Goal: Check status: Check status

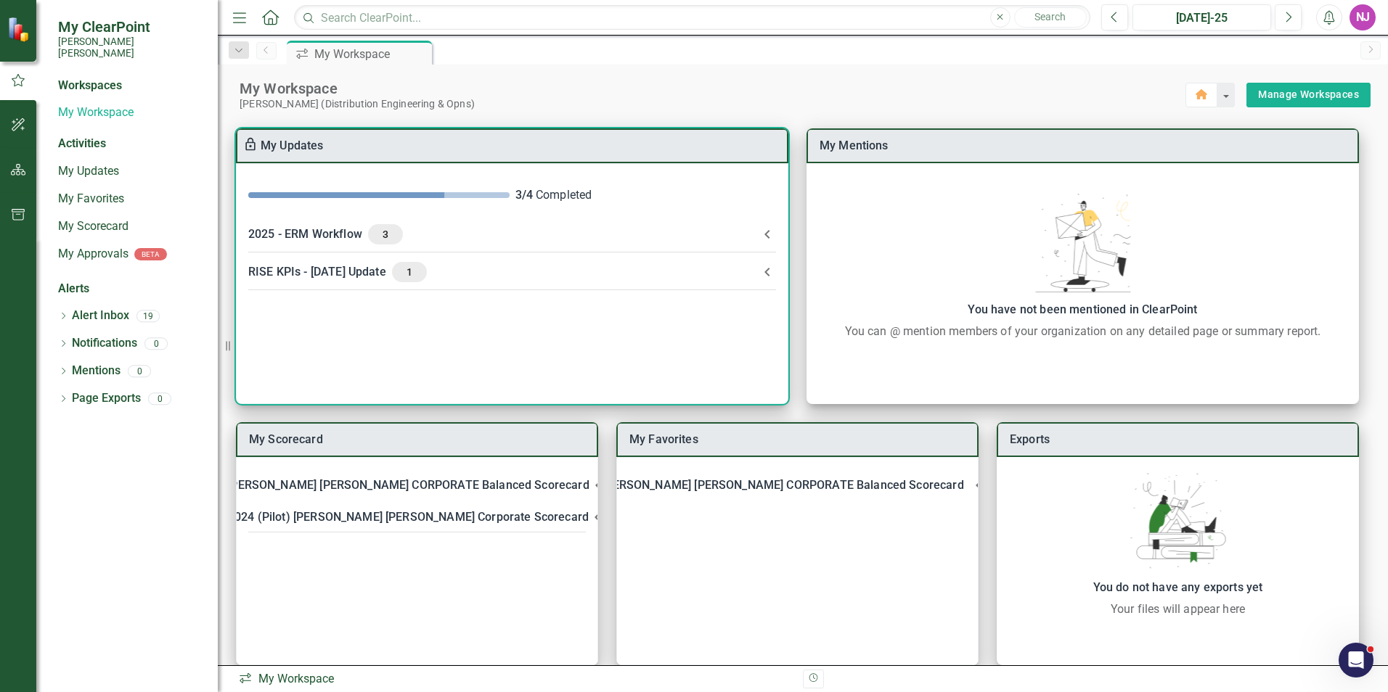
click at [332, 273] on div "RISE KPIs - [DATE] Update 1" at bounding box center [503, 272] width 510 height 20
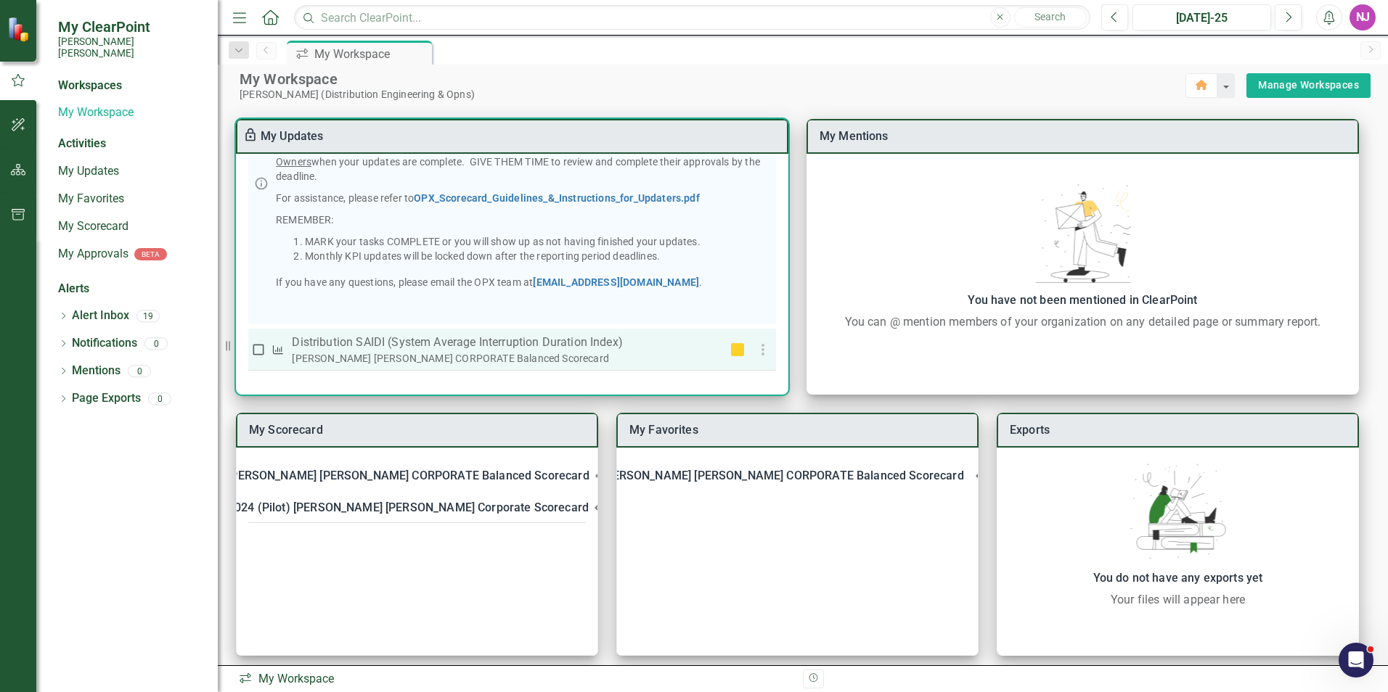
scroll to position [18, 0]
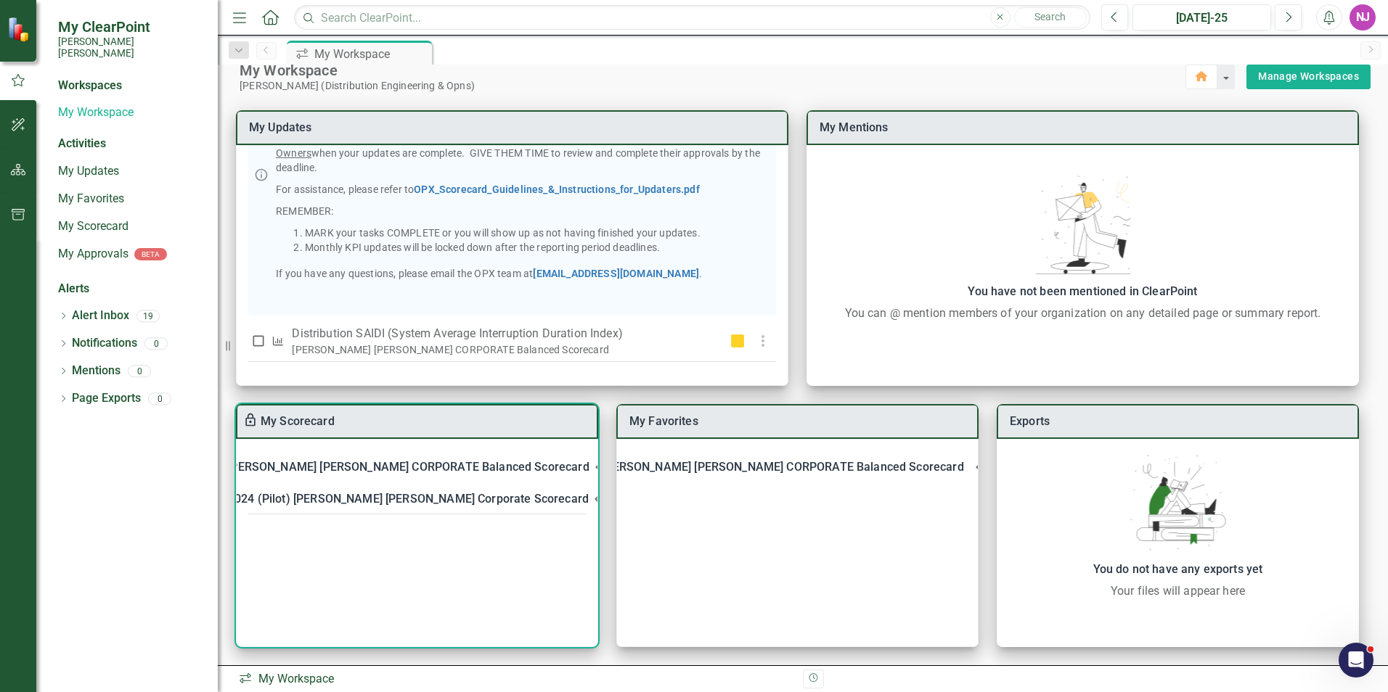
click at [454, 465] on div "[PERSON_NAME] [PERSON_NAME] CORPORATE Balanced Scorecard" at bounding box center [407, 467] width 361 height 20
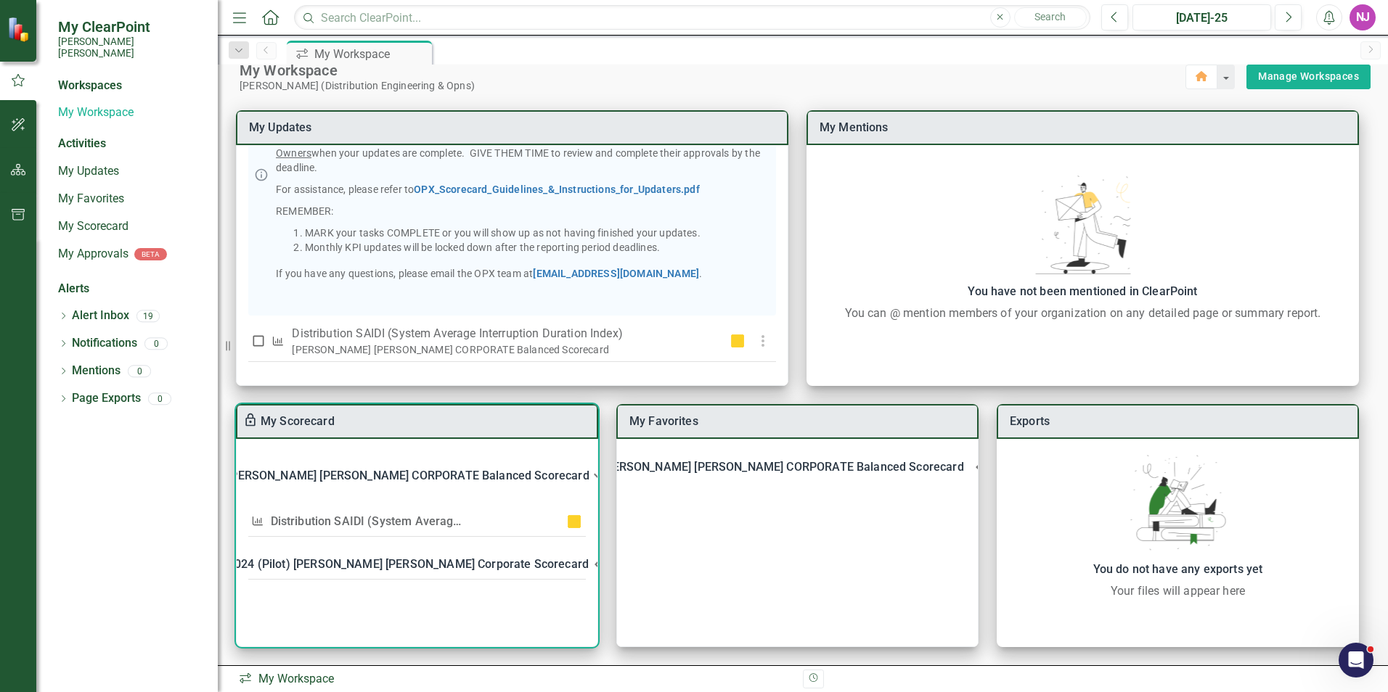
click at [408, 518] on link "Distribution SAIDI (System Average Interruption Duration Index)" at bounding box center [441, 522] width 340 height 14
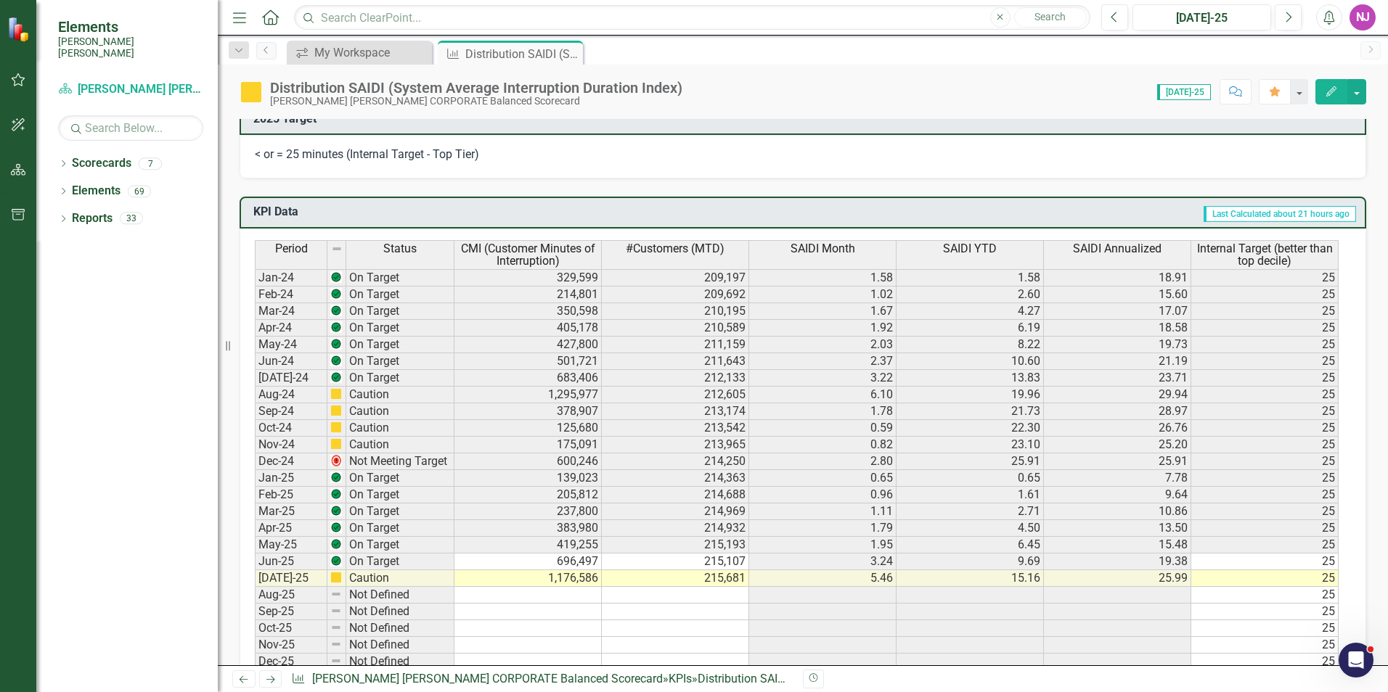
scroll to position [944, 0]
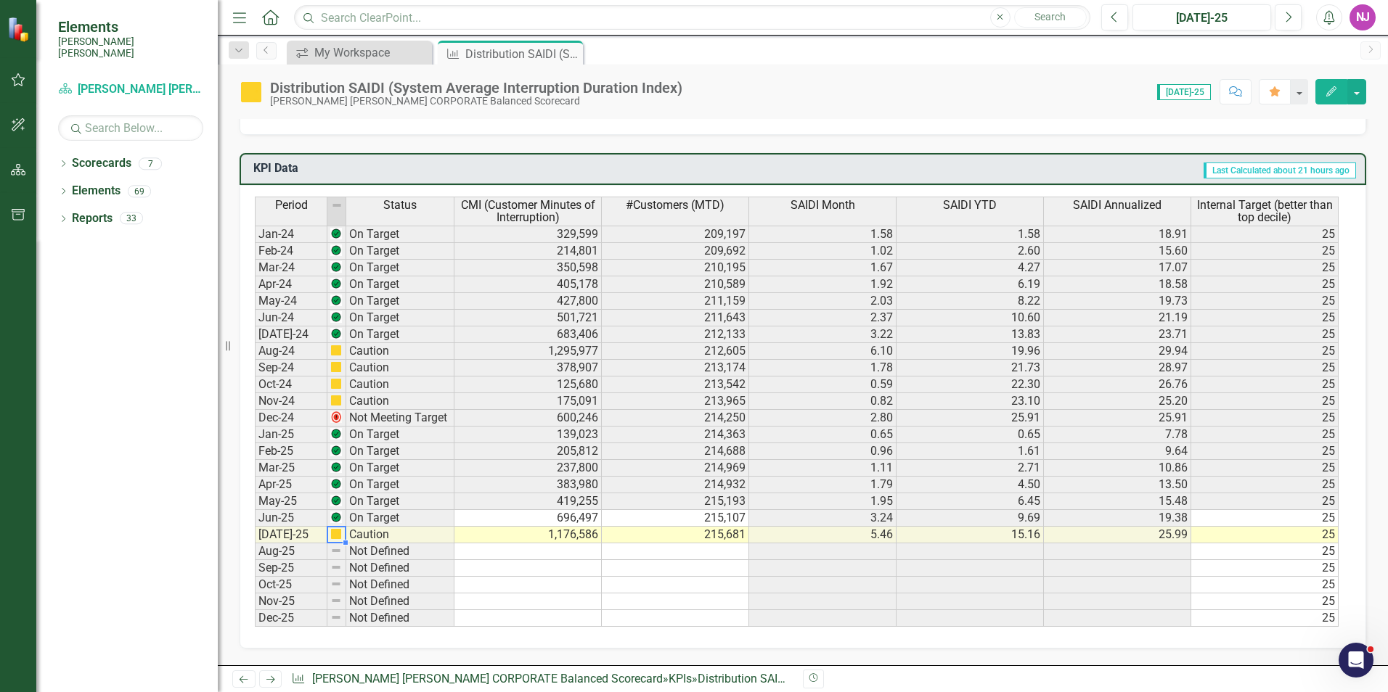
click at [337, 533] on img at bounding box center [336, 534] width 12 height 12
click at [503, 569] on td at bounding box center [527, 568] width 147 height 17
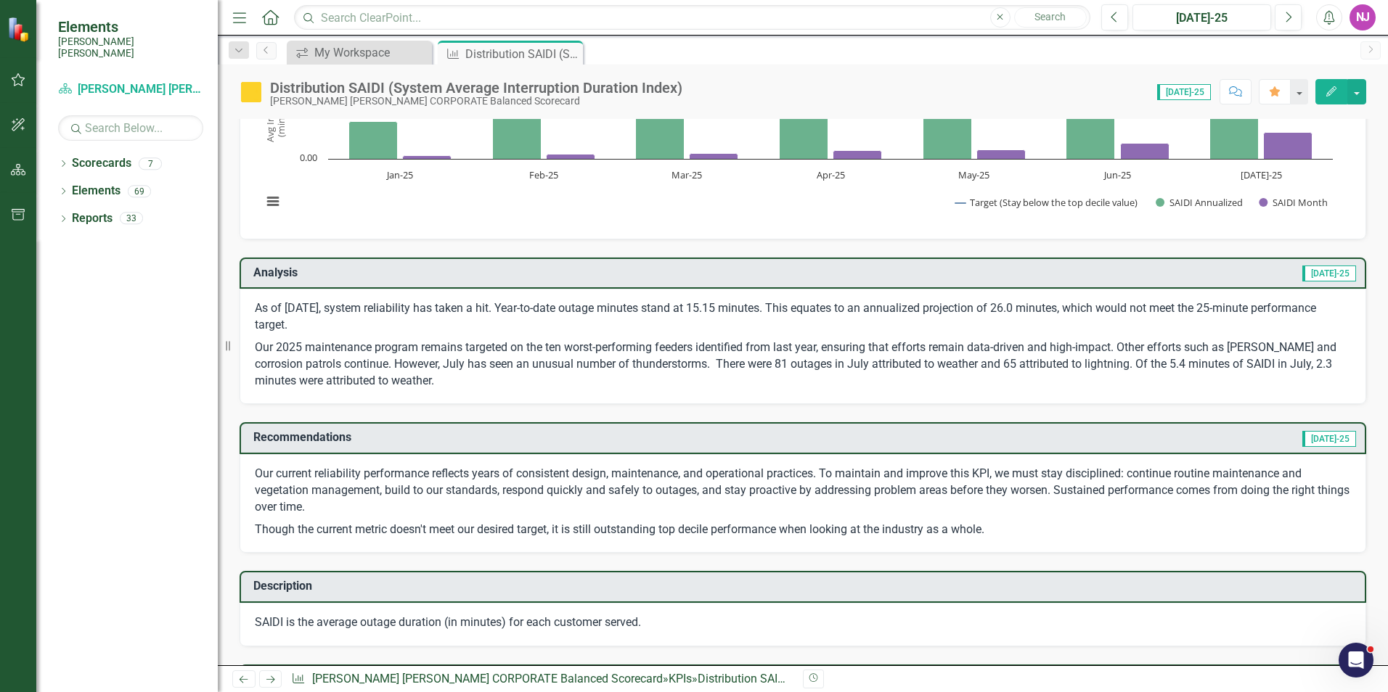
scroll to position [0, 0]
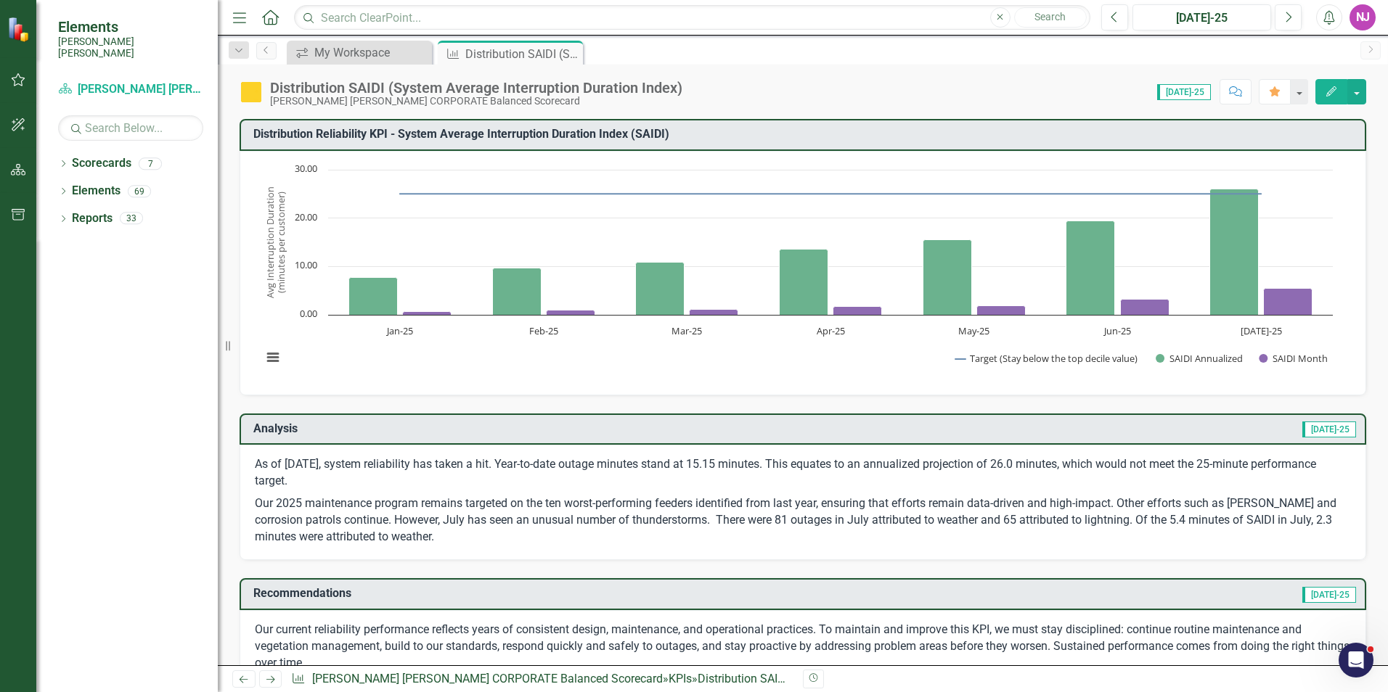
click at [253, 94] on img at bounding box center [251, 92] width 23 height 23
click at [365, 47] on div "My Workspace" at bounding box center [362, 53] width 96 height 18
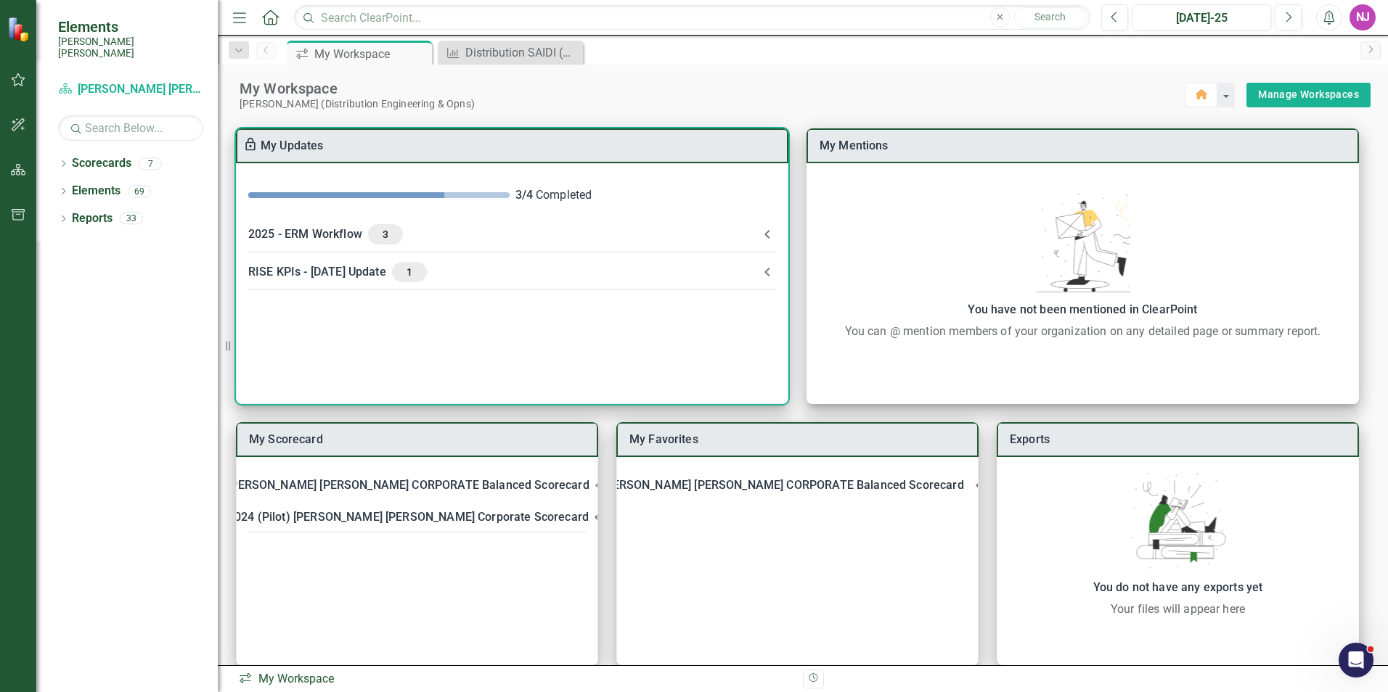
click at [295, 269] on div "RISE KPIs - [DATE] Update 1" at bounding box center [503, 272] width 510 height 20
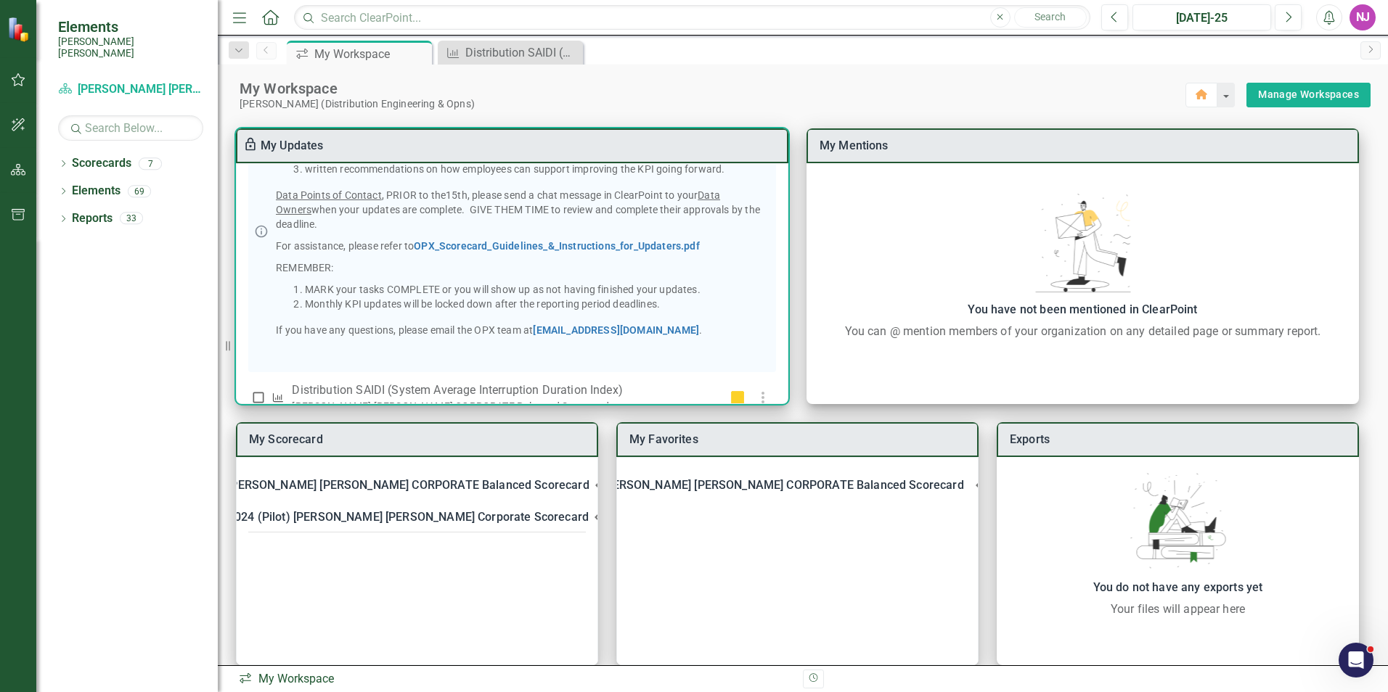
scroll to position [256, 0]
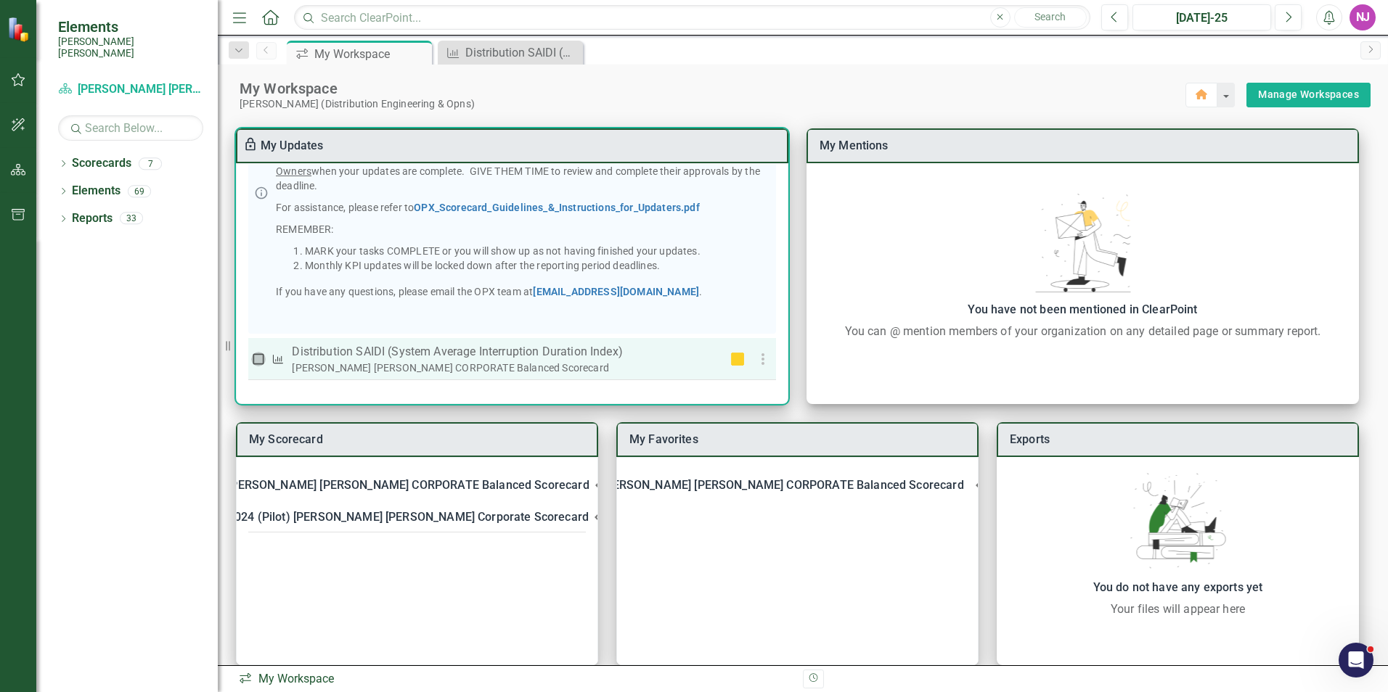
click at [258, 361] on input "checkbox" at bounding box center [258, 359] width 15 height 15
checkbox input "true"
click at [438, 354] on p "Distribution SAIDI (System Average Interruption Duration Index)" at bounding box center [503, 351] width 422 height 17
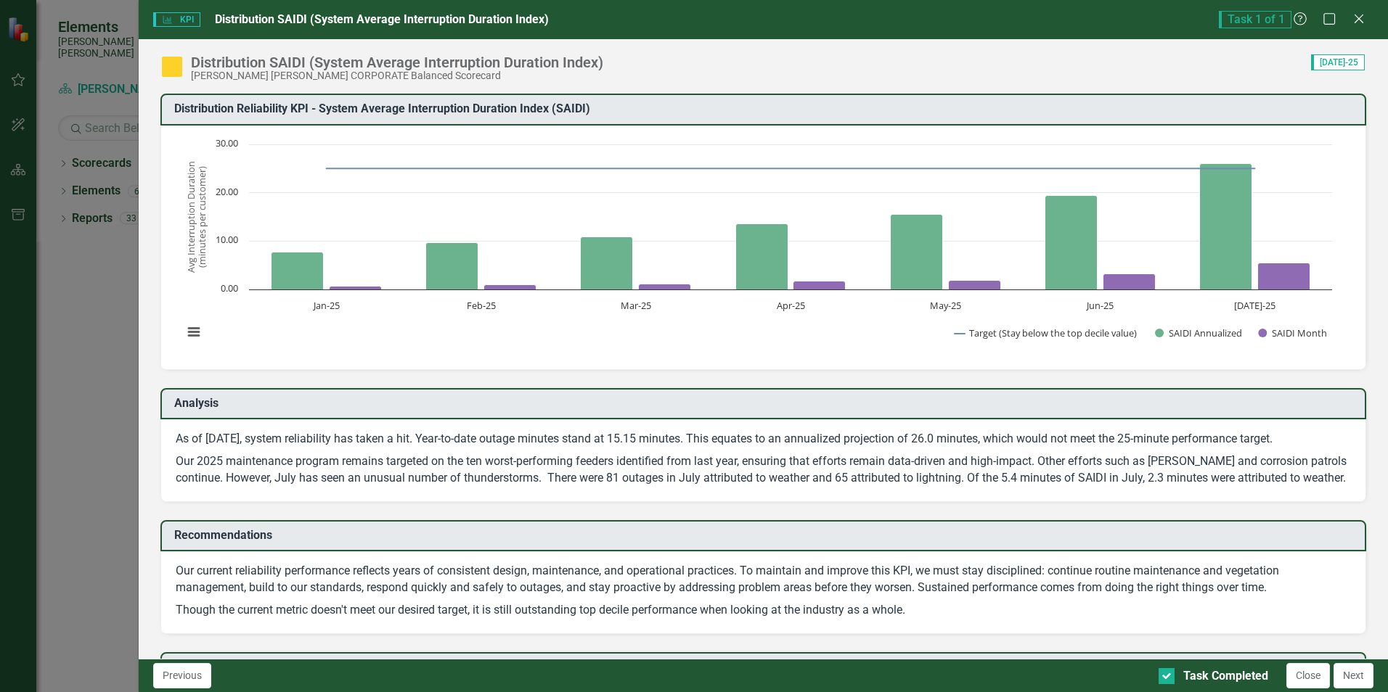
click at [438, 353] on div "KPI KPI Distribution SAIDI (System Average Interruption Duration Index) Task 1 …" at bounding box center [694, 346] width 1388 height 692
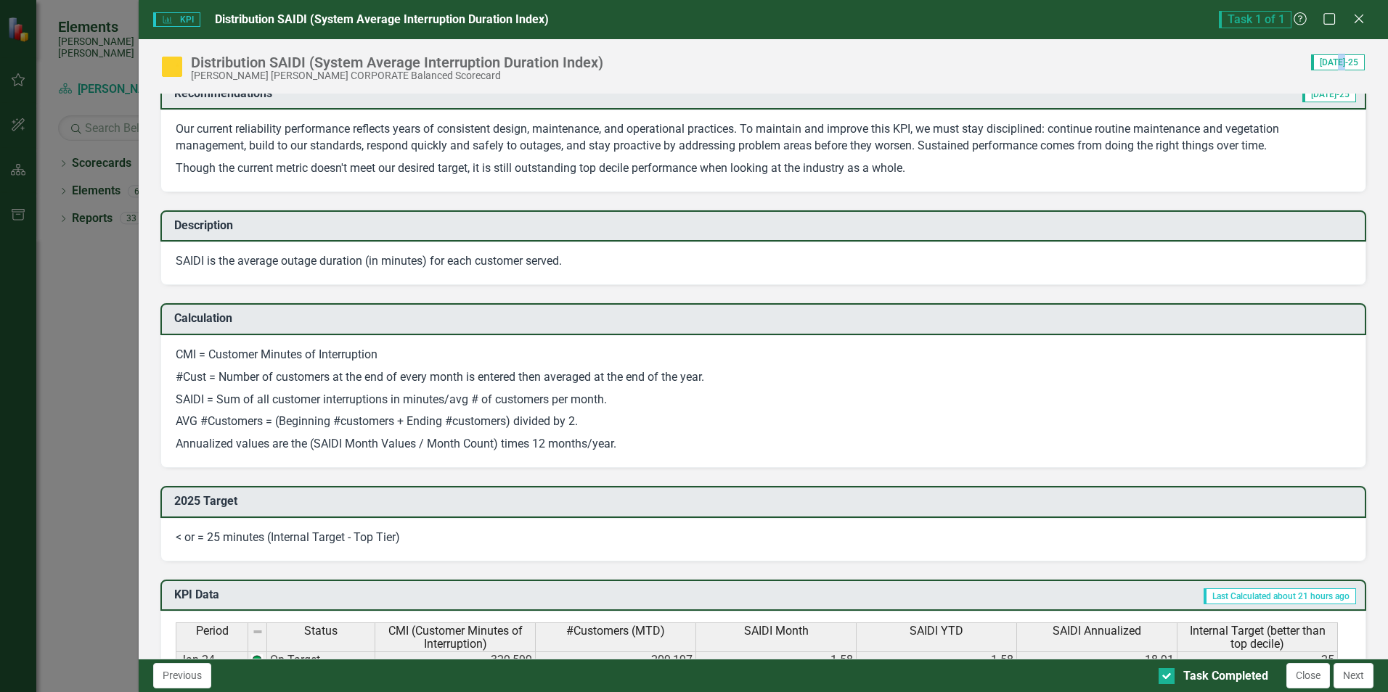
scroll to position [290, 0]
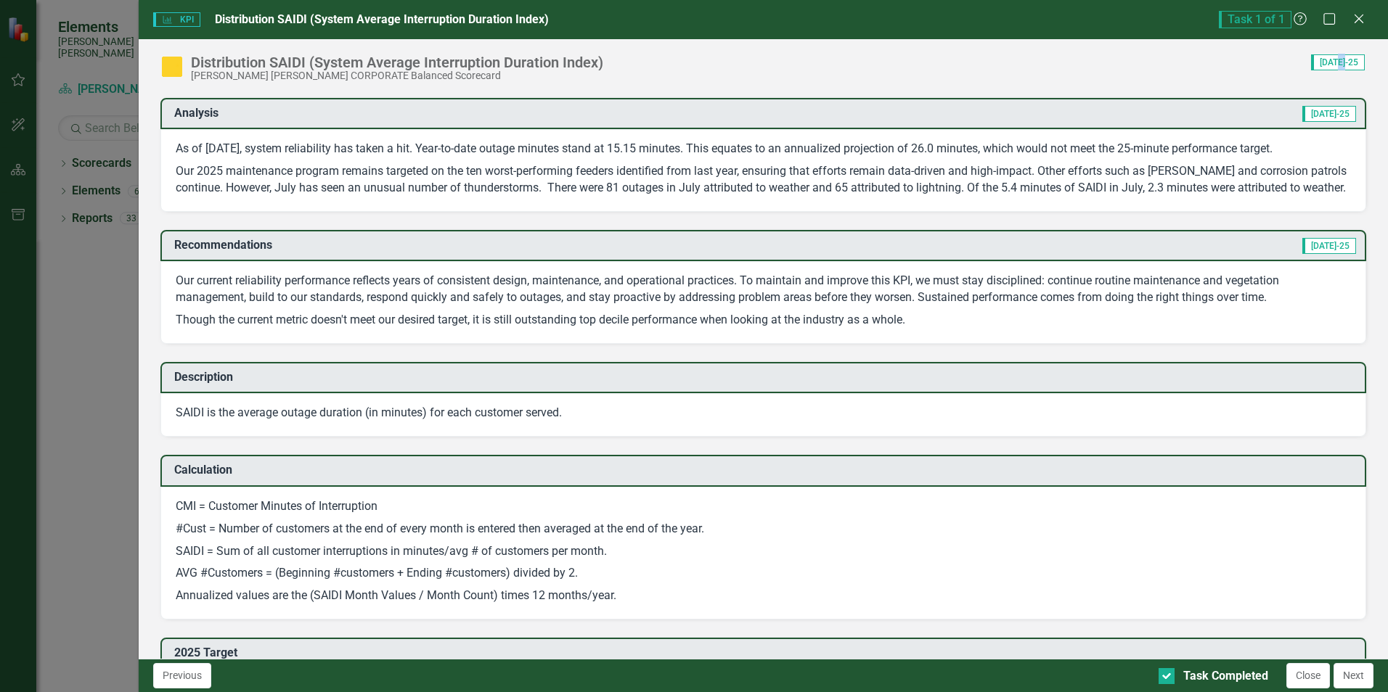
click at [1367, 23] on div "Task 1 of 1 Help Maximize Close" at bounding box center [1296, 19] width 155 height 17
click at [1355, 23] on icon at bounding box center [1358, 18] width 11 height 11
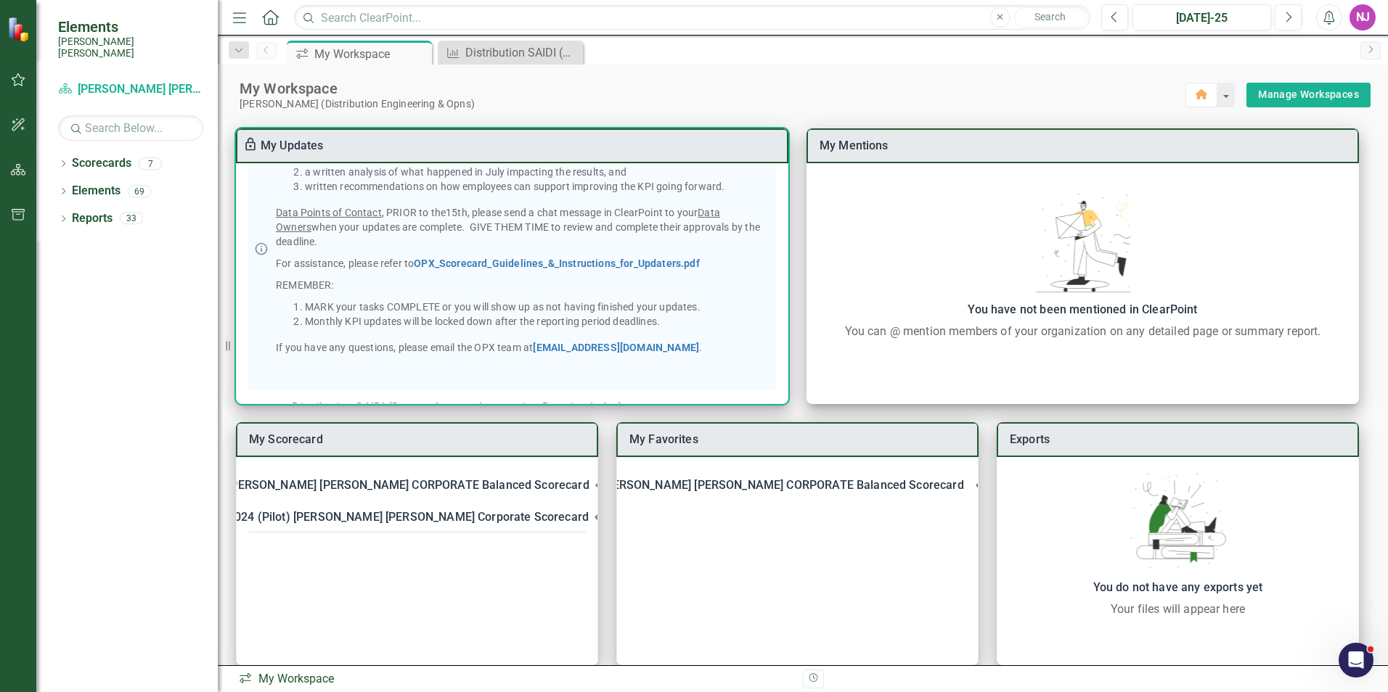
scroll to position [0, 0]
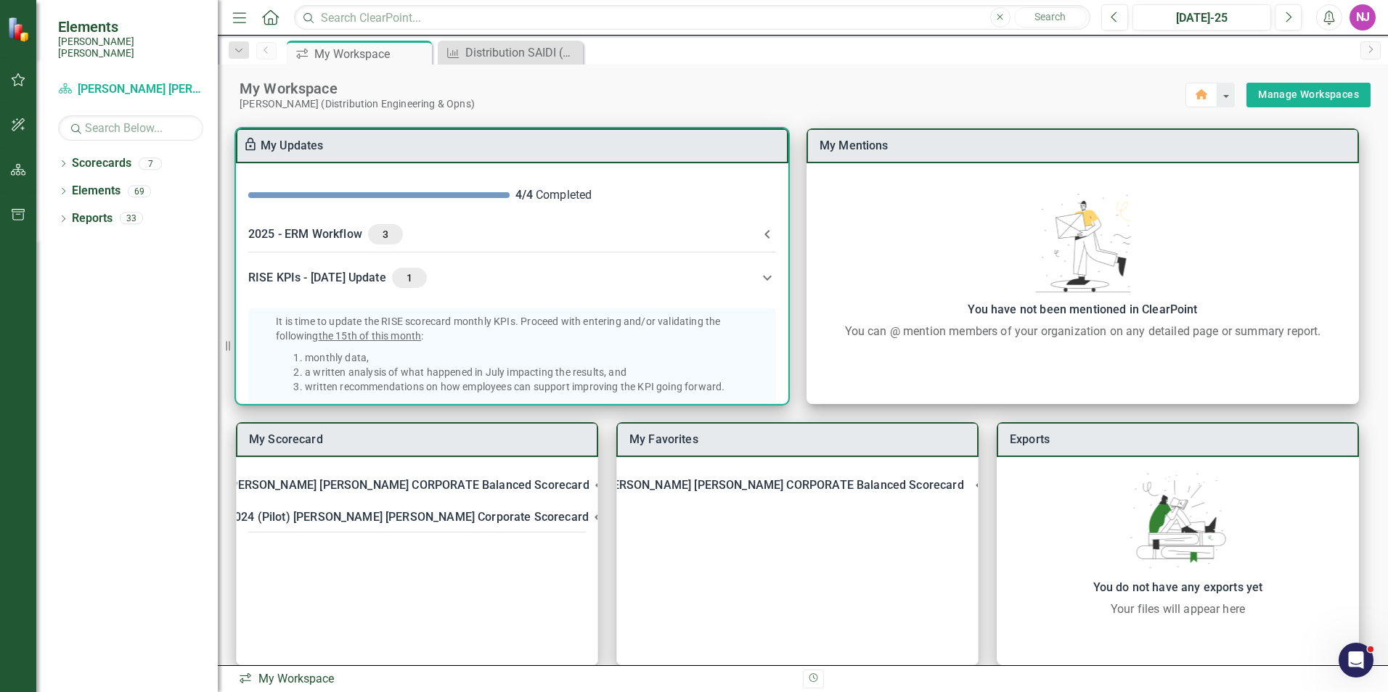
click at [764, 277] on icon at bounding box center [766, 277] width 17 height 17
